Goal: Communication & Community: Answer question/provide support

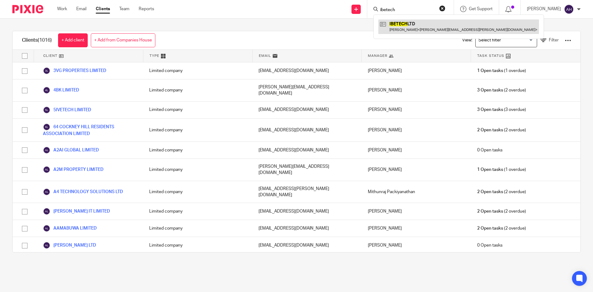
type input "ibetech"
click at [404, 29] on link at bounding box center [458, 26] width 160 height 14
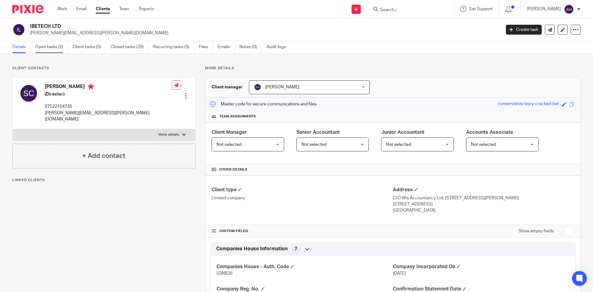
click at [55, 43] on link "Open tasks (2)" at bounding box center [51, 47] width 33 height 12
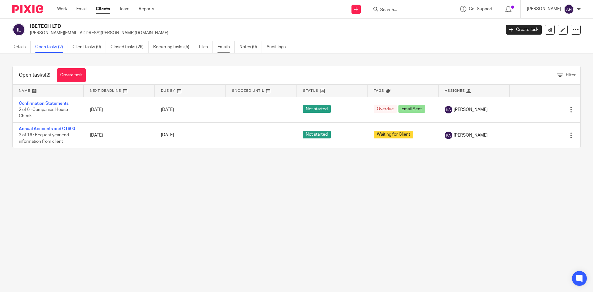
click at [218, 46] on link "Emails" at bounding box center [225, 47] width 17 height 12
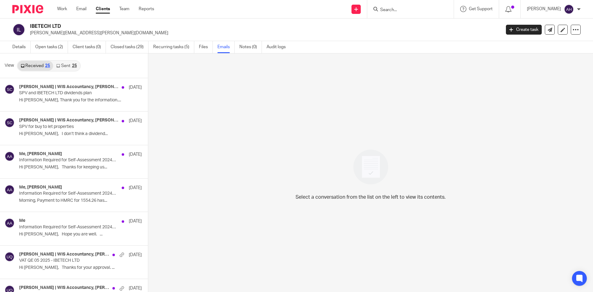
click at [71, 64] on link "Sent 25" at bounding box center [66, 66] width 27 height 10
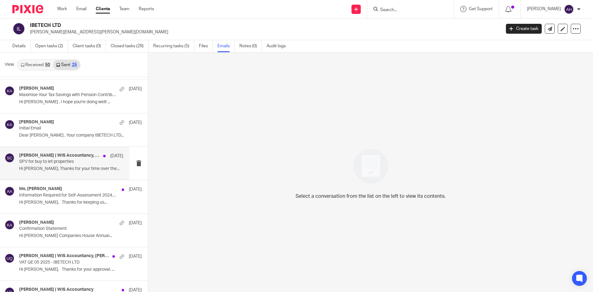
scroll to position [62, 0]
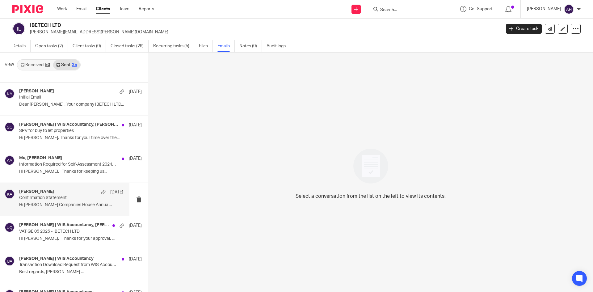
click at [62, 201] on div "Khalid Azeez 20 Jul Confirmation Statement Hi Sergio Companies House Annual..." at bounding box center [71, 199] width 104 height 21
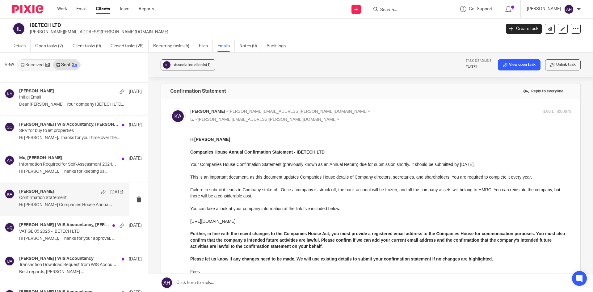
scroll to position [0, 0]
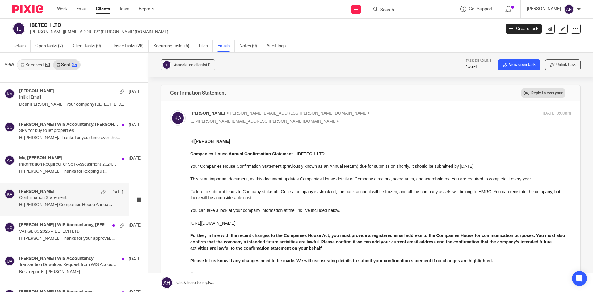
click at [541, 97] on label "Reply to everyone" at bounding box center [543, 92] width 44 height 9
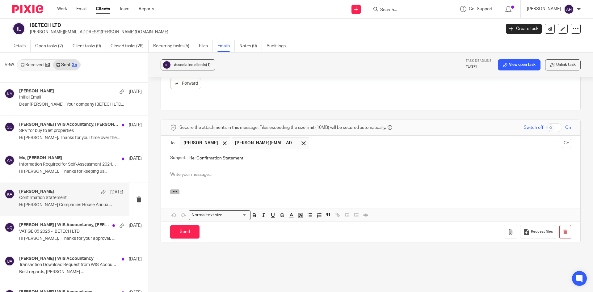
click at [178, 189] on button "button" at bounding box center [174, 191] width 9 height 5
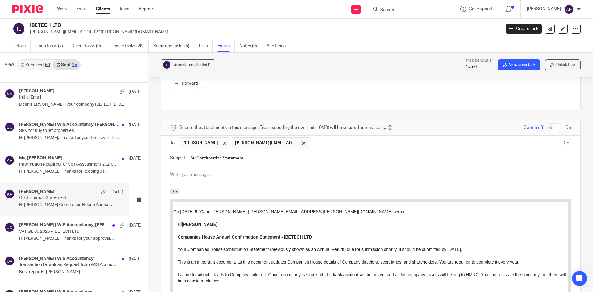
click at [223, 141] on span at bounding box center [225, 143] width 4 height 4
click at [561, 139] on button "Cc" at bounding box center [565, 143] width 9 height 9
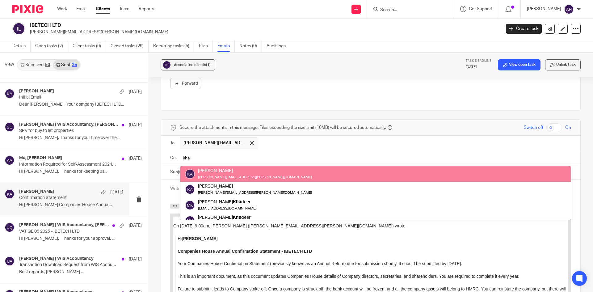
type input "khal"
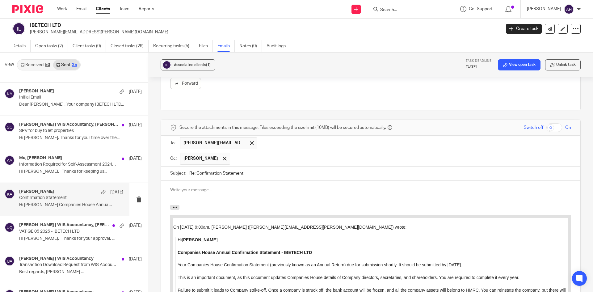
click at [422, 152] on input "text" at bounding box center [400, 158] width 335 height 12
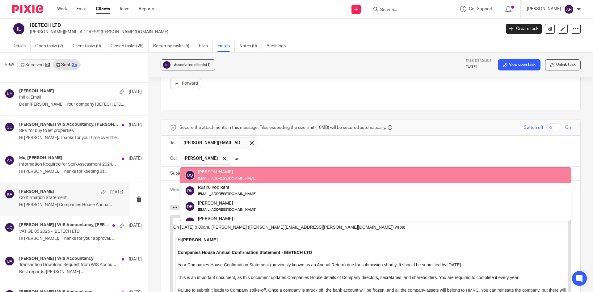
type input "us"
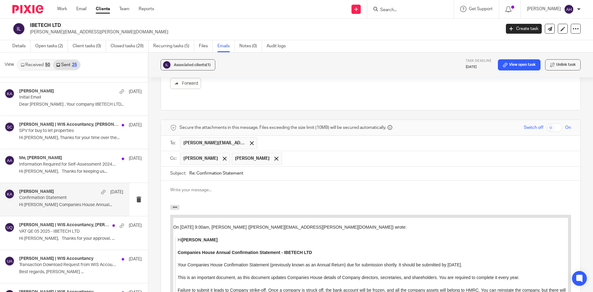
click at [366, 187] on p at bounding box center [370, 190] width 401 height 6
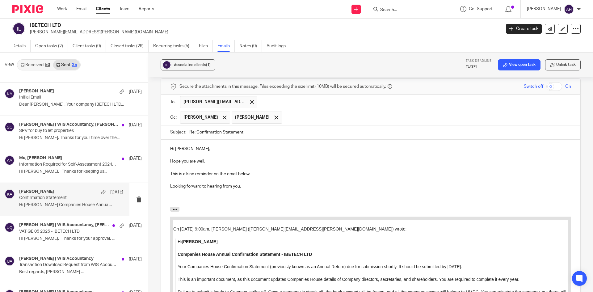
scroll to position [317, 0]
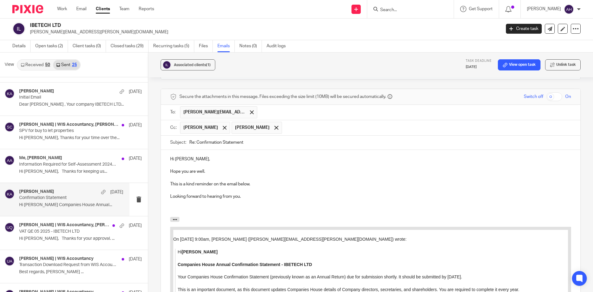
click at [219, 208] on div "Hi Sergio, Hope you are well. This is a kind reminder on the email below. Looki…" at bounding box center [370, 183] width 419 height 67
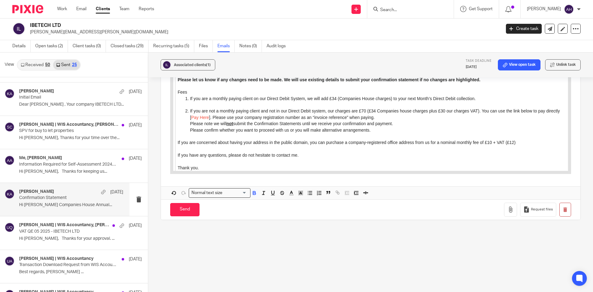
scroll to position [623, 0]
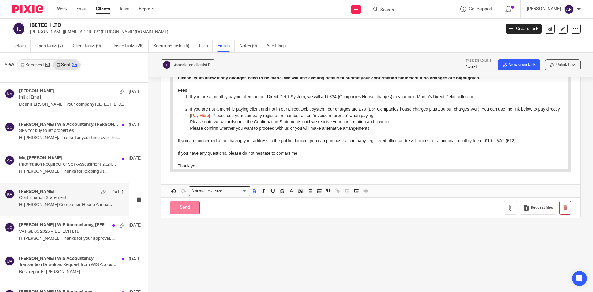
click at [184, 201] on input "Send" at bounding box center [184, 207] width 29 height 13
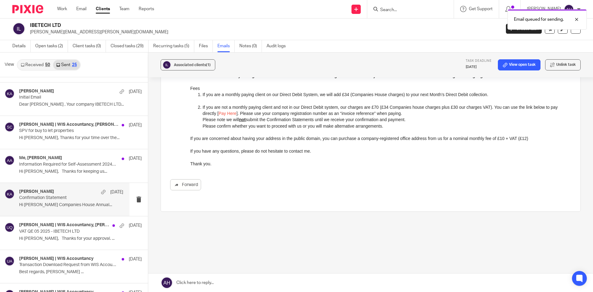
scroll to position [178, 0]
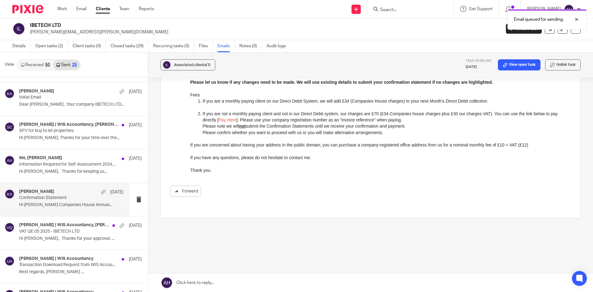
click at [393, 9] on div "Email queued for sending." at bounding box center [441, 17] width 290 height 23
click at [579, 21] on div at bounding box center [571, 19] width 17 height 7
click at [384, 7] on input "Search" at bounding box center [407, 10] width 56 height 6
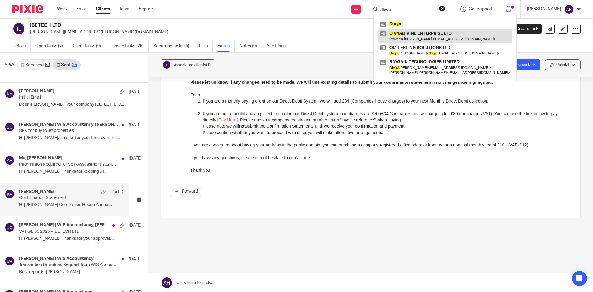
type input "divya"
click at [384, 38] on link at bounding box center [444, 36] width 133 height 14
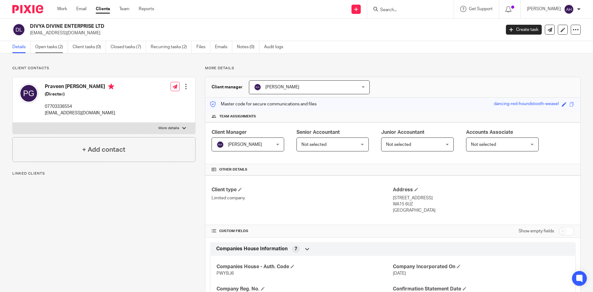
click at [61, 44] on link "Open tasks (2)" at bounding box center [51, 47] width 33 height 12
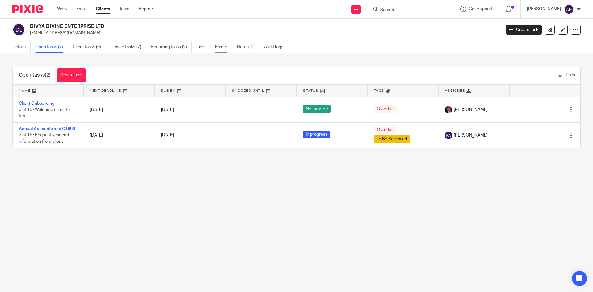
click at [220, 47] on link "Emails" at bounding box center [223, 47] width 17 height 12
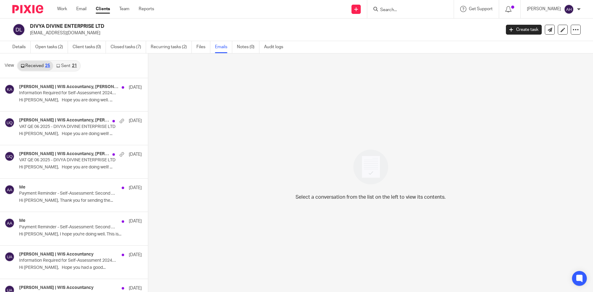
click at [74, 70] on link "Sent 21" at bounding box center [66, 66] width 27 height 10
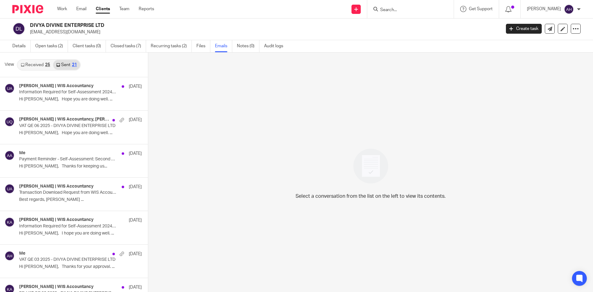
click at [396, 8] on input "Search" at bounding box center [407, 10] width 56 height 6
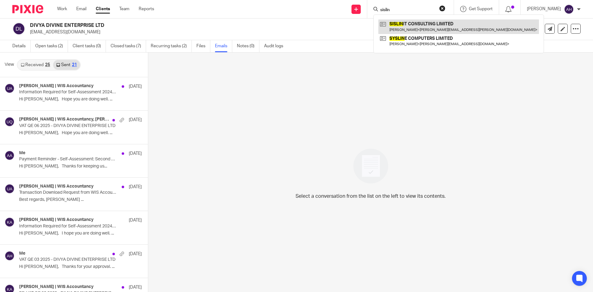
type input "sislin"
click at [406, 25] on link at bounding box center [458, 26] width 160 height 14
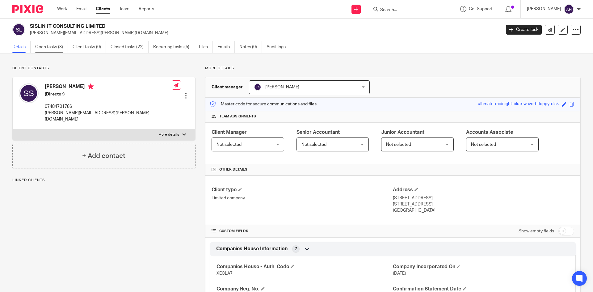
click at [59, 48] on link "Open tasks (3)" at bounding box center [51, 47] width 33 height 12
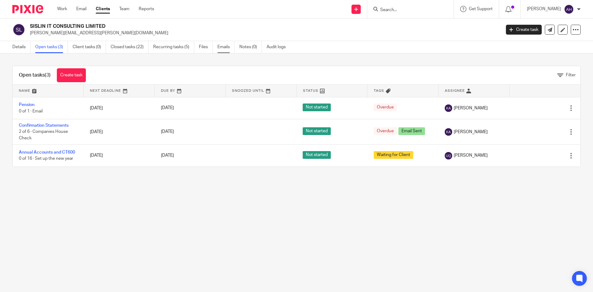
click at [225, 47] on link "Emails" at bounding box center [225, 47] width 17 height 12
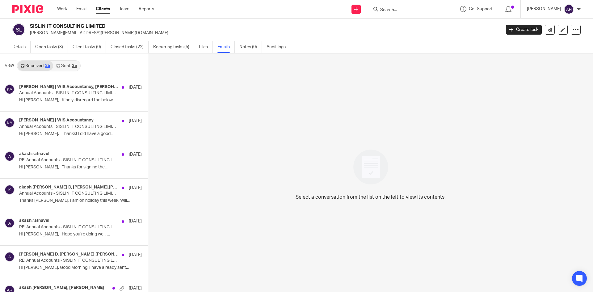
click at [64, 67] on link "Sent 25" at bounding box center [66, 66] width 27 height 10
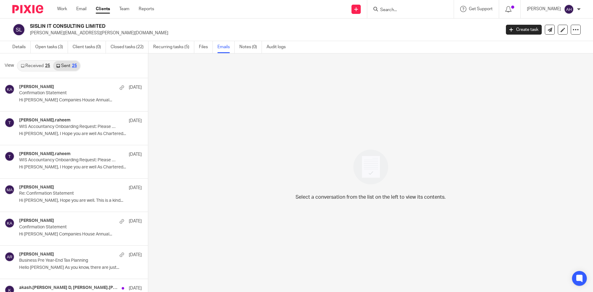
scroll to position [1, 0]
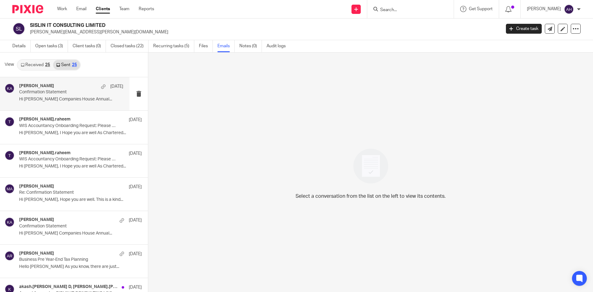
click at [48, 93] on p "Confirmation Statement" at bounding box center [60, 92] width 83 height 5
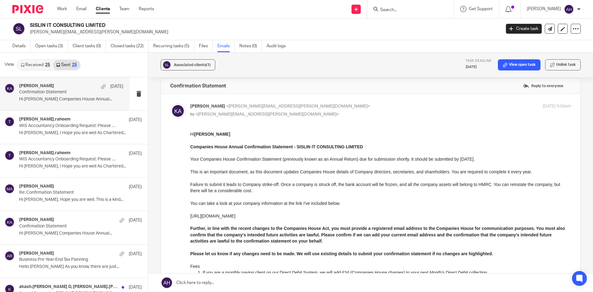
scroll to position [0, 0]
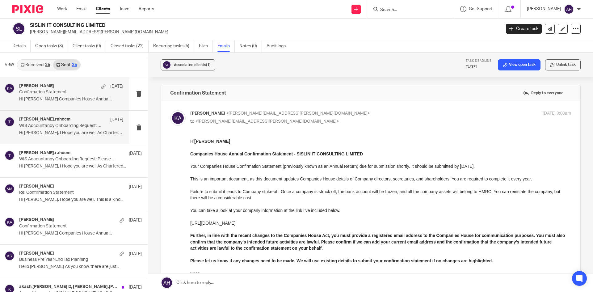
click at [32, 129] on div "[PERSON_NAME].raheem [DATE] WIS Accountancy Onboarding Request: Please complete…" at bounding box center [71, 127] width 104 height 21
click at [47, 100] on p "Hi [PERSON_NAME] Companies House Annual..." at bounding box center [71, 99] width 104 height 5
